Goal: Find specific fact: Find specific fact

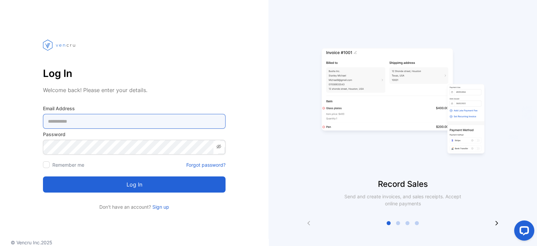
type Address-inputemail "**********"
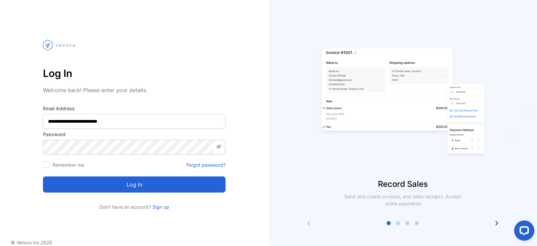
click at [138, 185] on button "Log in" at bounding box center [134, 184] width 182 height 16
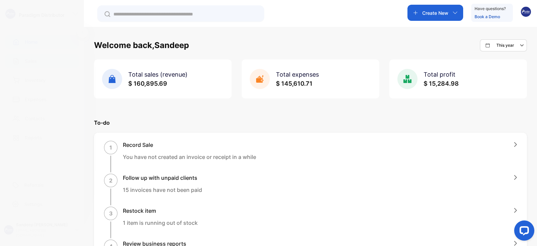
click at [32, 64] on p "Sales" at bounding box center [31, 60] width 12 height 7
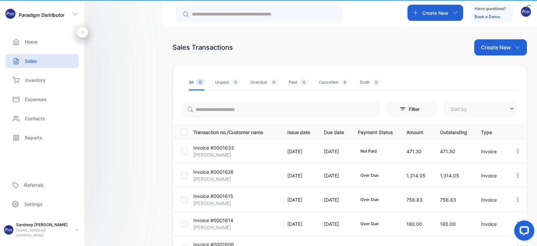
type input "**********"
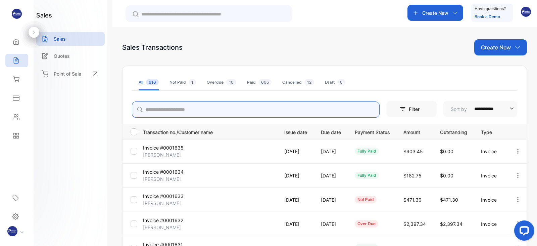
click at [218, 108] on input "search" at bounding box center [256, 109] width 248 height 16
type input "*****"
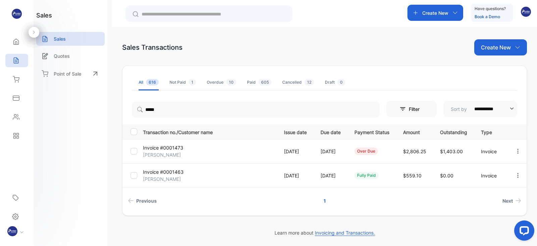
click at [401, 205] on li "Next" at bounding box center [443, 200] width 159 height 12
click at [156, 175] on p "[PERSON_NAME]" at bounding box center [165, 178] width 44 height 7
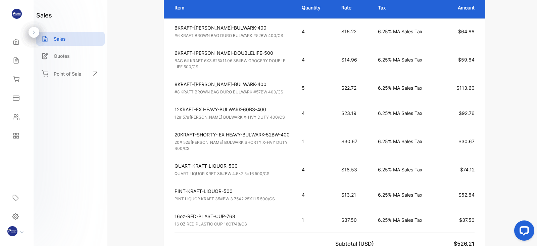
scroll to position [185, 0]
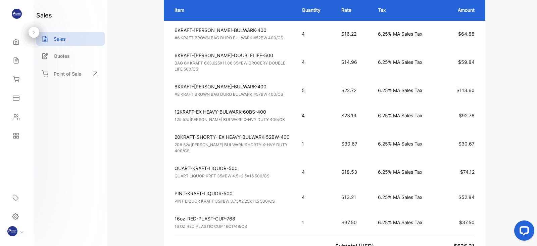
drag, startPoint x: 357, startPoint y: 88, endPoint x: 346, endPoint y: 89, distance: 11.4
click at [346, 89] on span "$22.72" at bounding box center [348, 90] width 15 height 6
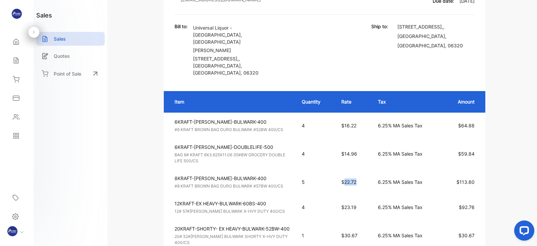
scroll to position [114, 0]
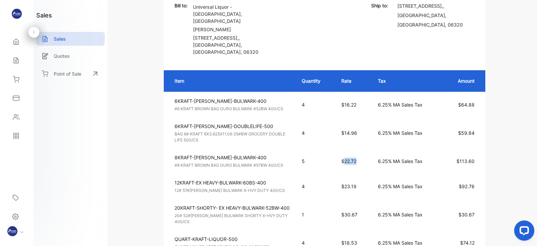
copy span "22.72"
click at [310, 166] on td "5" at bounding box center [315, 160] width 40 height 25
drag, startPoint x: 356, startPoint y: 183, endPoint x: 345, endPoint y: 182, distance: 11.1
click at [345, 183] on span "$23.19" at bounding box center [348, 186] width 15 height 6
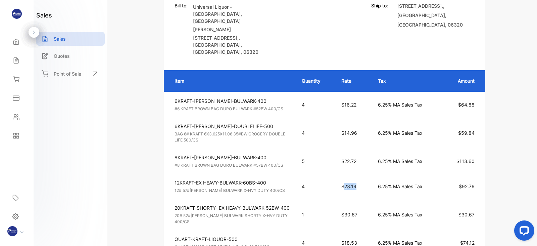
copy span "23.19"
click at [254, 143] on td "6KRAFT-[PERSON_NAME]-DOUBLELIFE-500 BAG 6# KRAFT 6X3.625X11.06 35#BW GROCERY DO…" at bounding box center [229, 132] width 131 height 31
drag, startPoint x: 357, startPoint y: 131, endPoint x: 345, endPoint y: 132, distance: 12.1
click at [345, 132] on span "$14.96" at bounding box center [349, 133] width 16 height 6
copy span "14.96"
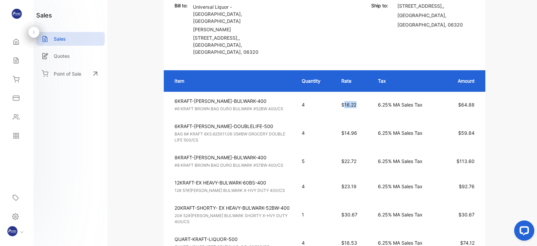
drag, startPoint x: 360, startPoint y: 102, endPoint x: 344, endPoint y: 102, distance: 15.4
click at [344, 102] on p "$16.22" at bounding box center [352, 104] width 23 height 7
copy span "16.22"
drag, startPoint x: 359, startPoint y: 128, endPoint x: 345, endPoint y: 130, distance: 14.2
click at [345, 130] on p "$14.96" at bounding box center [352, 132] width 23 height 7
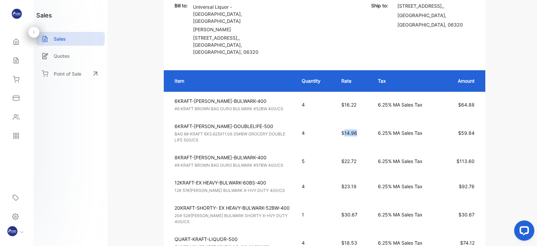
copy span "14.96"
click at [286, 204] on p "20KRAFT-SHORTY- EX HEAVY-BULWARK-52BW-400" at bounding box center [231, 207] width 115 height 7
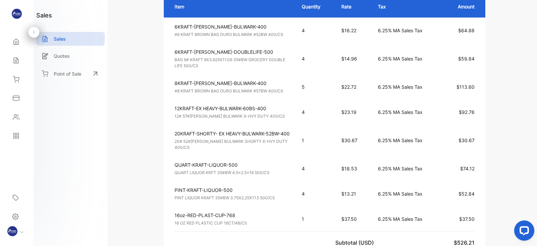
scroll to position [190, 0]
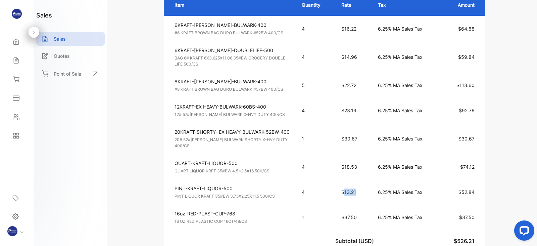
drag, startPoint x: 358, startPoint y: 182, endPoint x: 346, endPoint y: 184, distance: 12.2
click at [346, 188] on p "$13.21" at bounding box center [352, 191] width 23 height 7
click at [284, 210] on p "16oz-RED-PLAST-CUP-768" at bounding box center [231, 213] width 115 height 7
drag, startPoint x: 358, startPoint y: 157, endPoint x: 345, endPoint y: 157, distance: 13.1
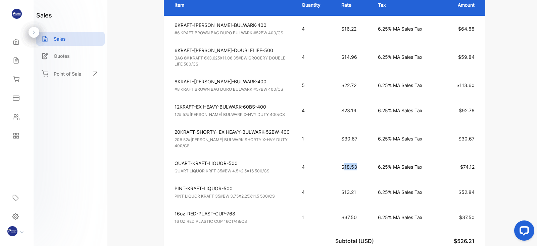
click at [345, 163] on p "$18.53" at bounding box center [352, 166] width 23 height 7
copy span "18.53"
